Goal: Information Seeking & Learning: Learn about a topic

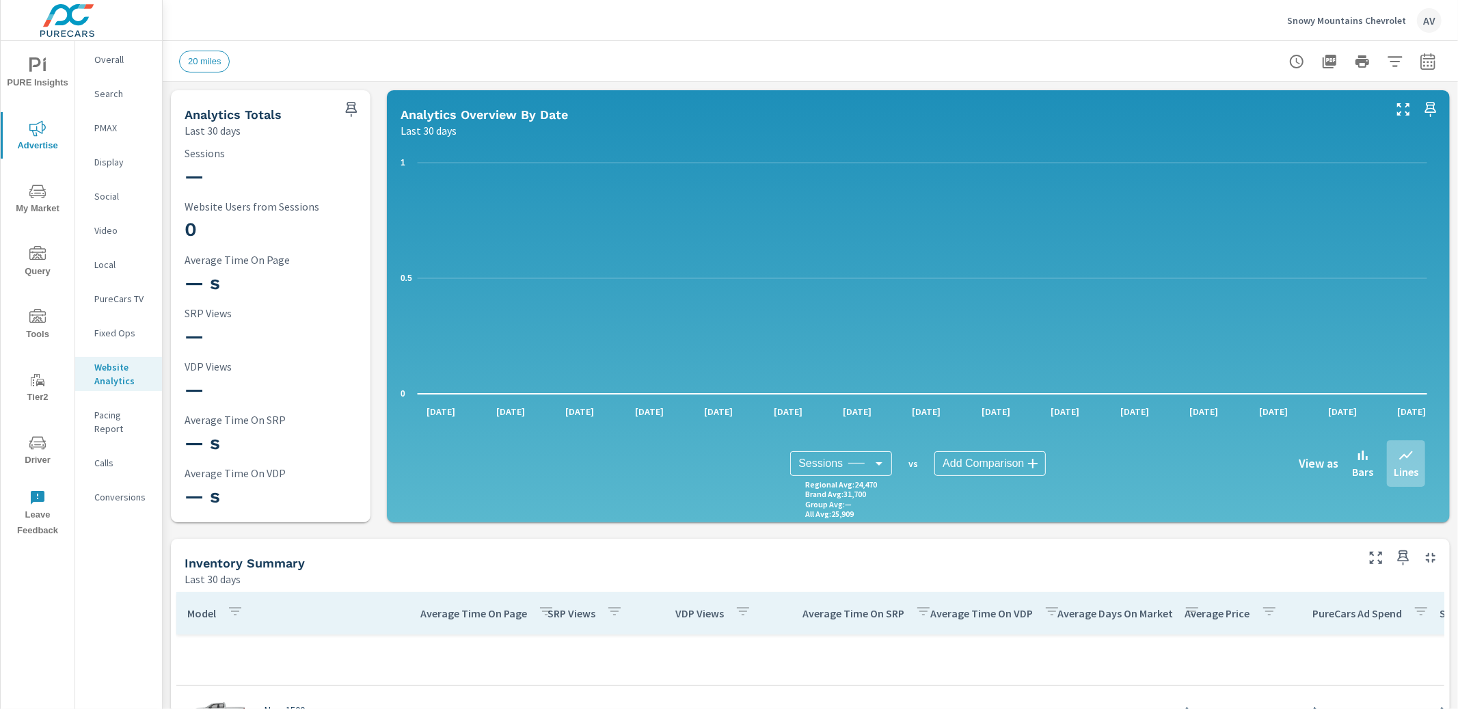
click at [98, 128] on p "PMAX" at bounding box center [122, 128] width 57 height 14
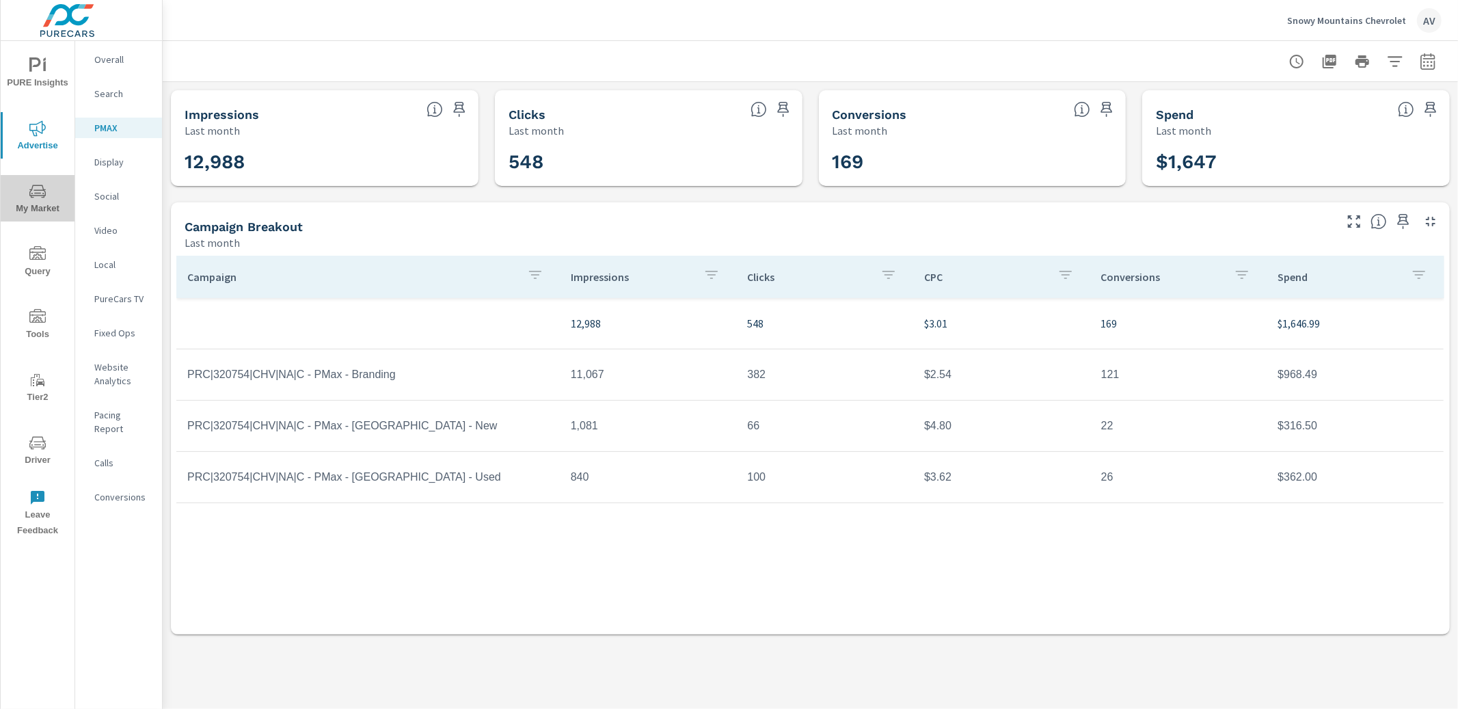
click at [35, 198] on icon "nav menu" at bounding box center [37, 191] width 16 height 16
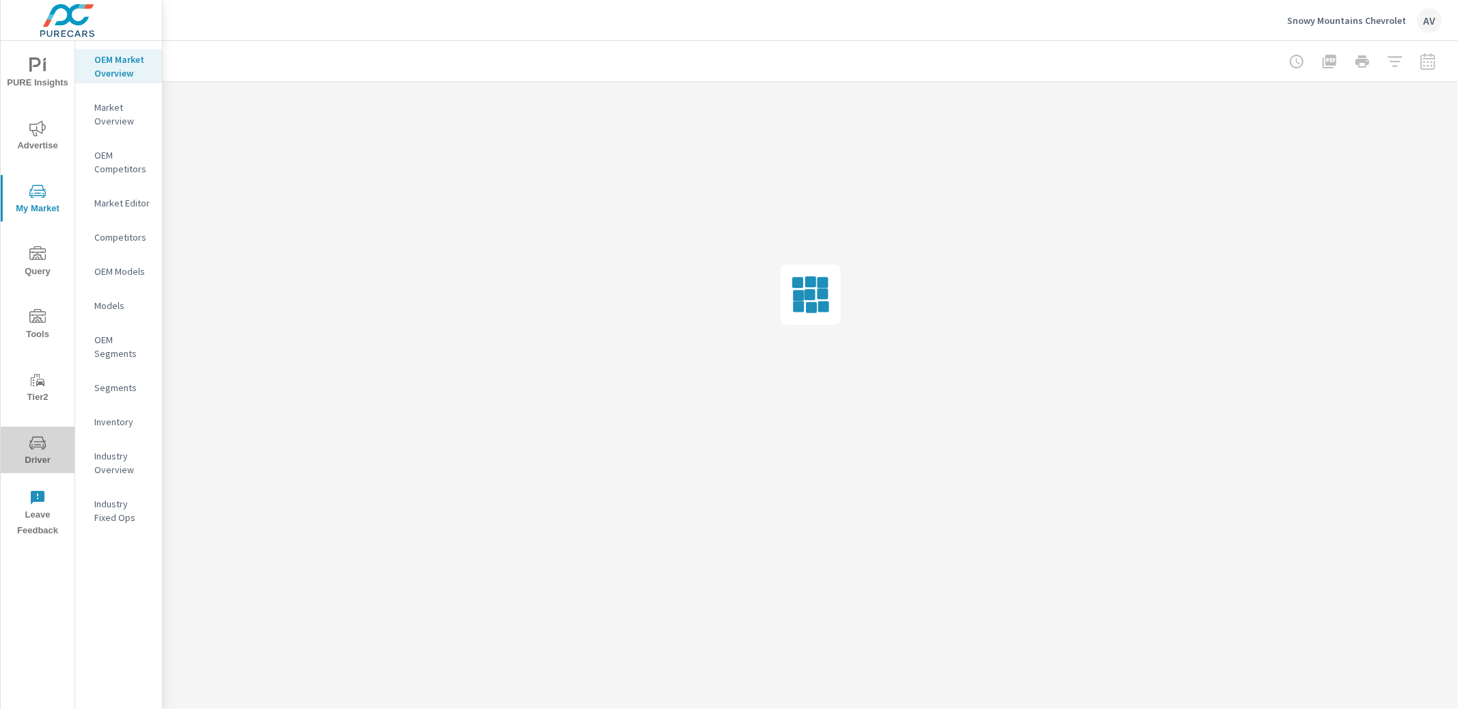
click at [25, 442] on span "Driver" at bounding box center [38, 451] width 66 height 33
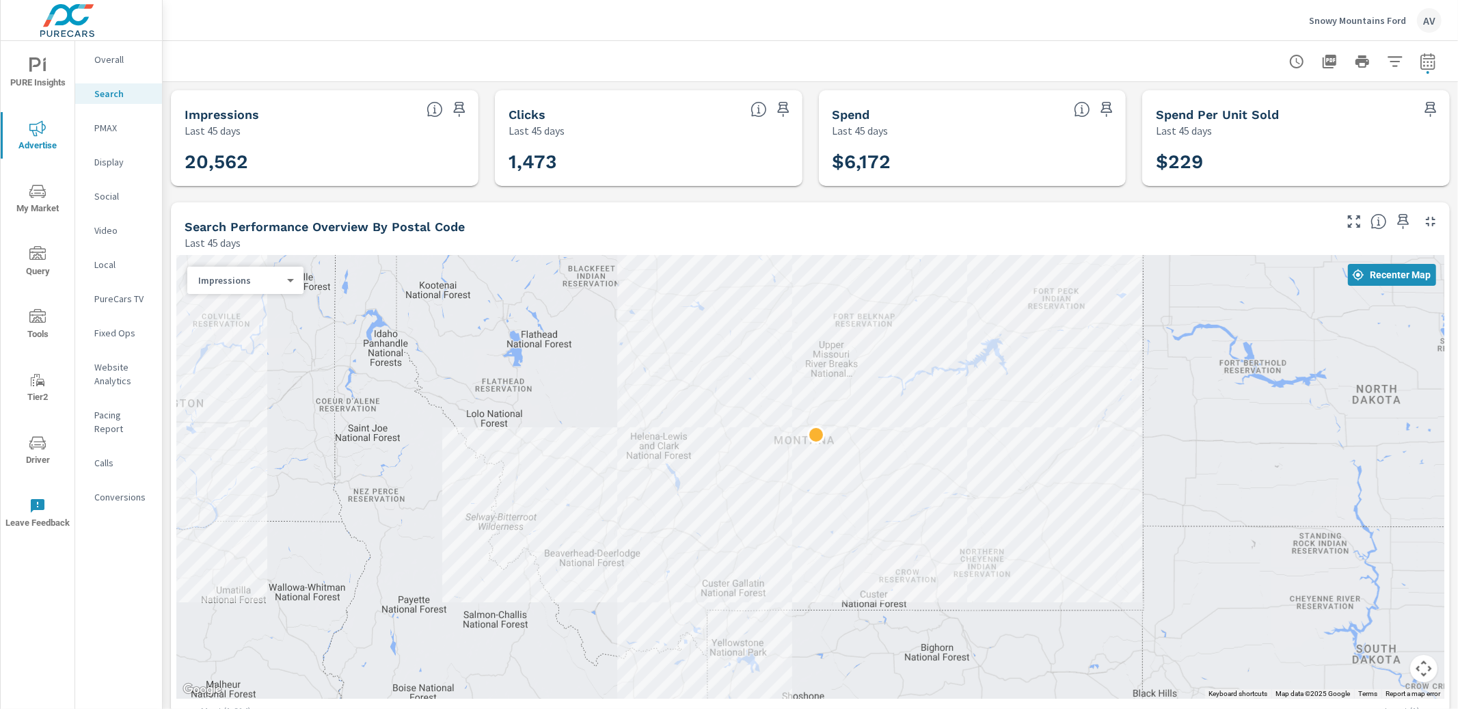
scroll to position [112, 0]
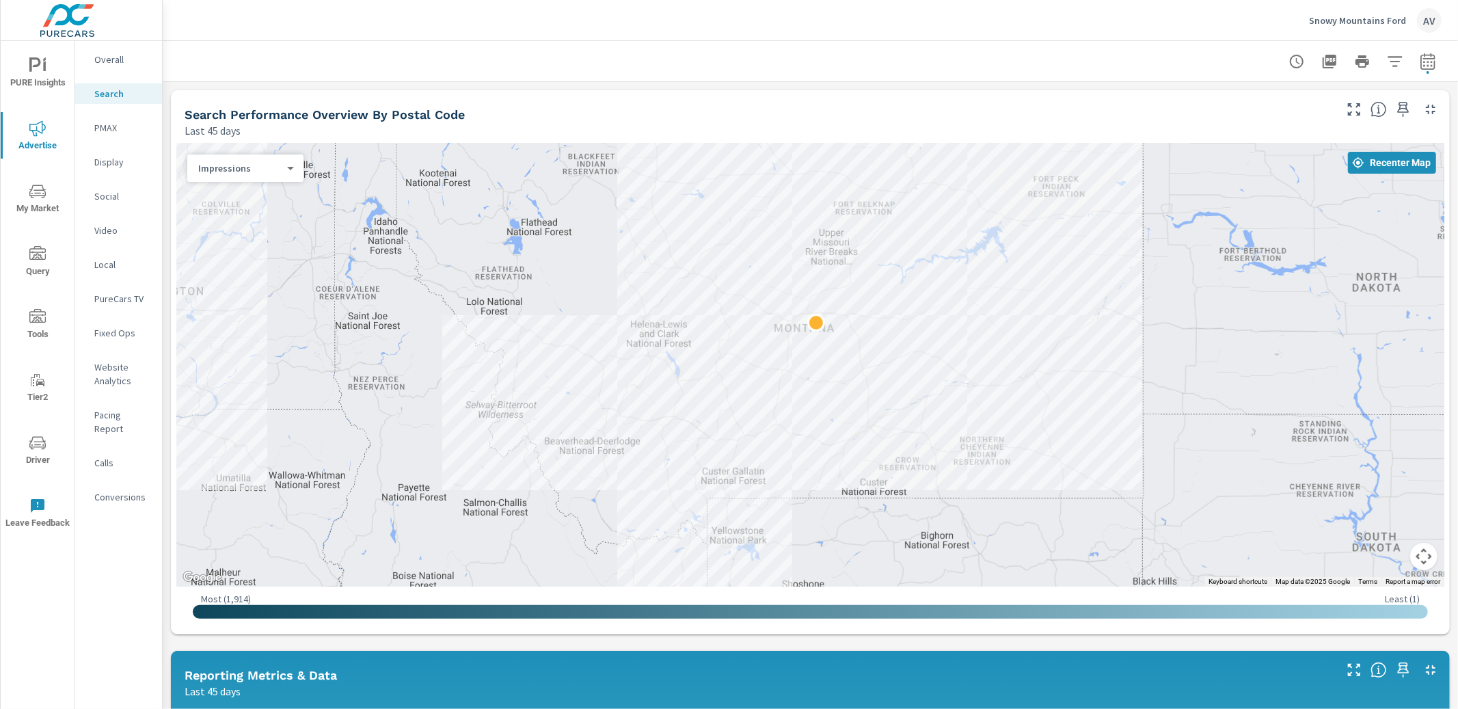
click at [42, 454] on span "Driver" at bounding box center [38, 451] width 66 height 33
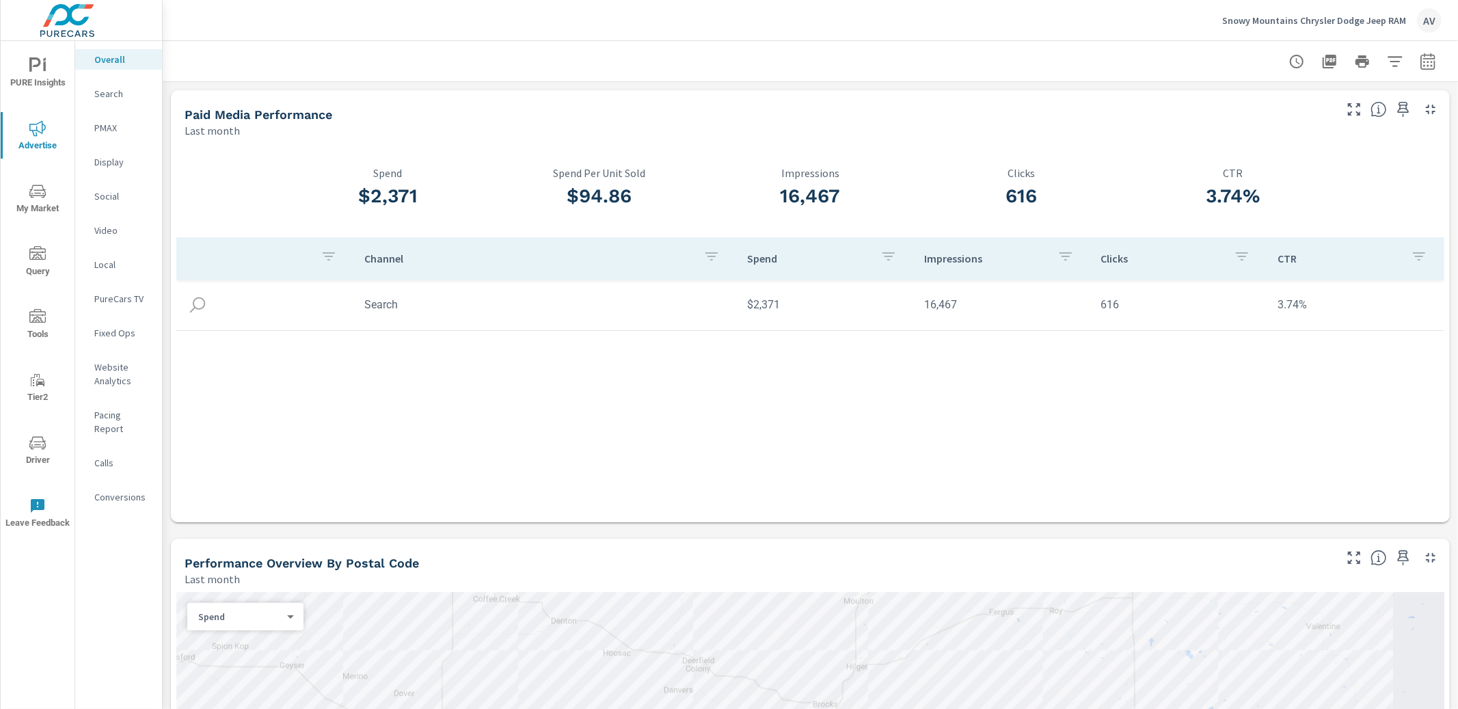
scroll to position [1278, 0]
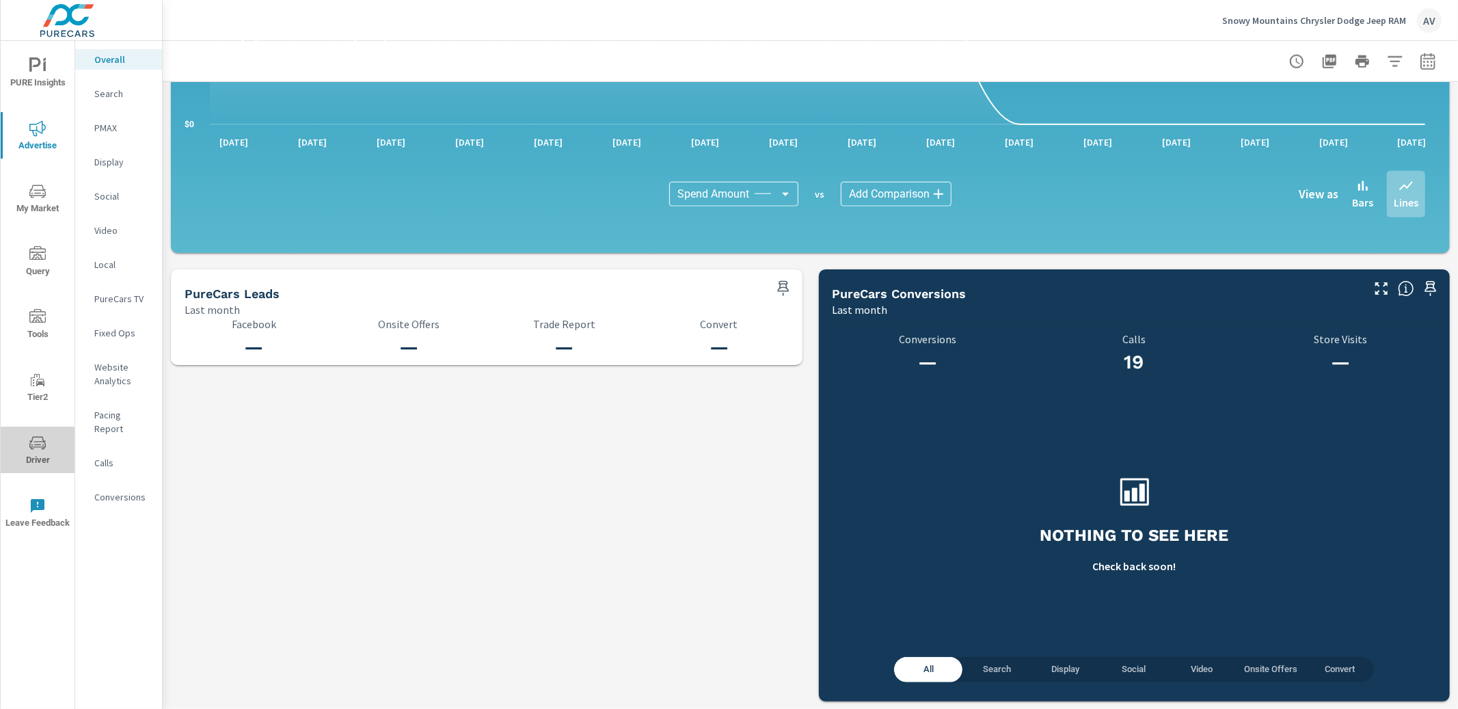
click at [38, 449] on icon "nav menu" at bounding box center [37, 443] width 16 height 16
